Goal: Information Seeking & Learning: Learn about a topic

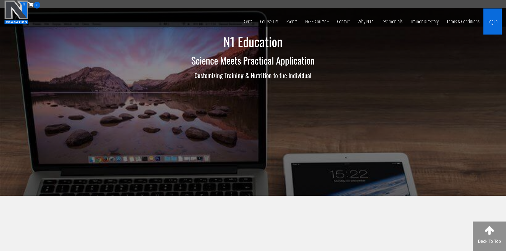
click at [491, 22] on link "Log In" at bounding box center [493, 22] width 18 height 26
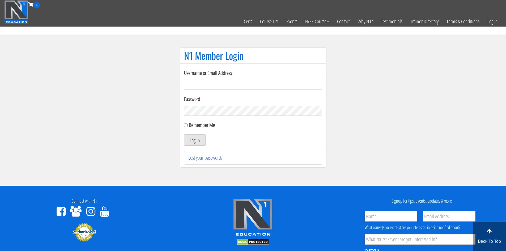
type input "nabeel_altaf@yahoo.co.uk"
click at [199, 124] on label "Remember Me" at bounding box center [202, 124] width 26 height 7
click at [188, 124] on input "Remember Me" at bounding box center [185, 125] width 3 height 3
checkbox input "true"
click at [199, 138] on button "Log In" at bounding box center [195, 140] width 22 height 11
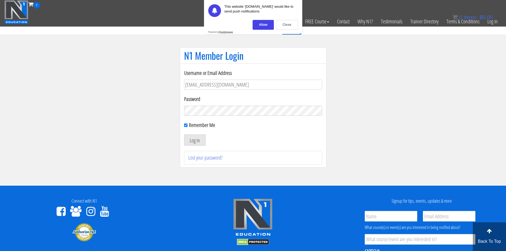
click at [285, 27] on div "Close" at bounding box center [287, 25] width 22 height 10
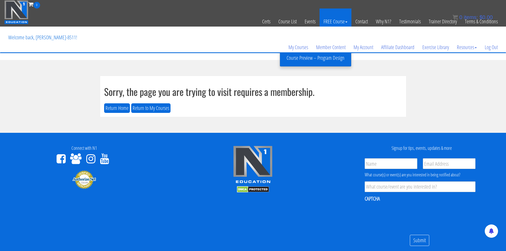
click at [335, 24] on link "FREE Course" at bounding box center [336, 22] width 32 height 26
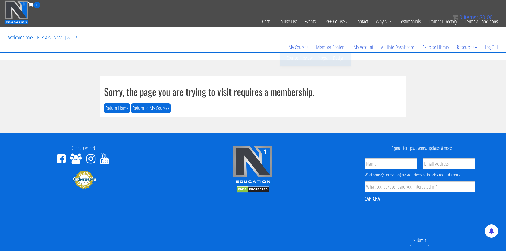
click at [332, 29] on div "My Courses Member Content My Account Affiliate Dashboard Exercise Library Resou…" at bounding box center [253, 40] width 498 height 26
click at [334, 54] on link "Member Content" at bounding box center [330, 48] width 37 height 26
click at [300, 48] on link "My Courses" at bounding box center [299, 48] width 28 height 26
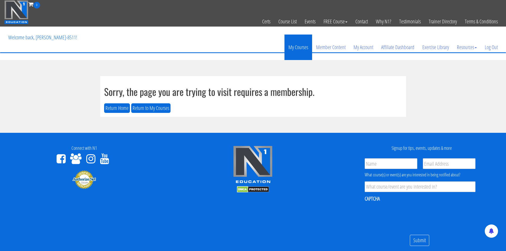
click at [301, 46] on link "My Courses" at bounding box center [299, 48] width 28 height 26
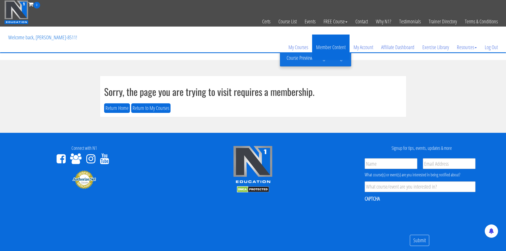
click at [313, 49] on link "Member Content" at bounding box center [330, 48] width 37 height 26
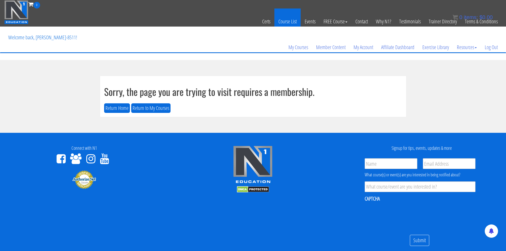
click at [290, 20] on link "Course List" at bounding box center [288, 22] width 26 height 26
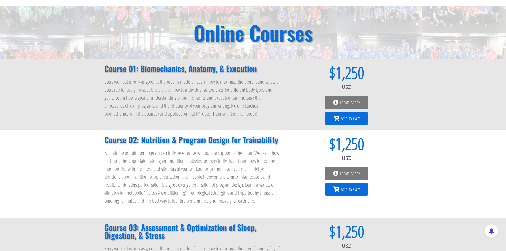
scroll to position [32, 0]
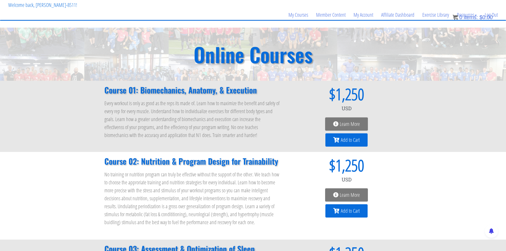
click at [360, 124] on link "Learn More" at bounding box center [346, 123] width 43 height 13
